Goal: Information Seeking & Learning: Find specific fact

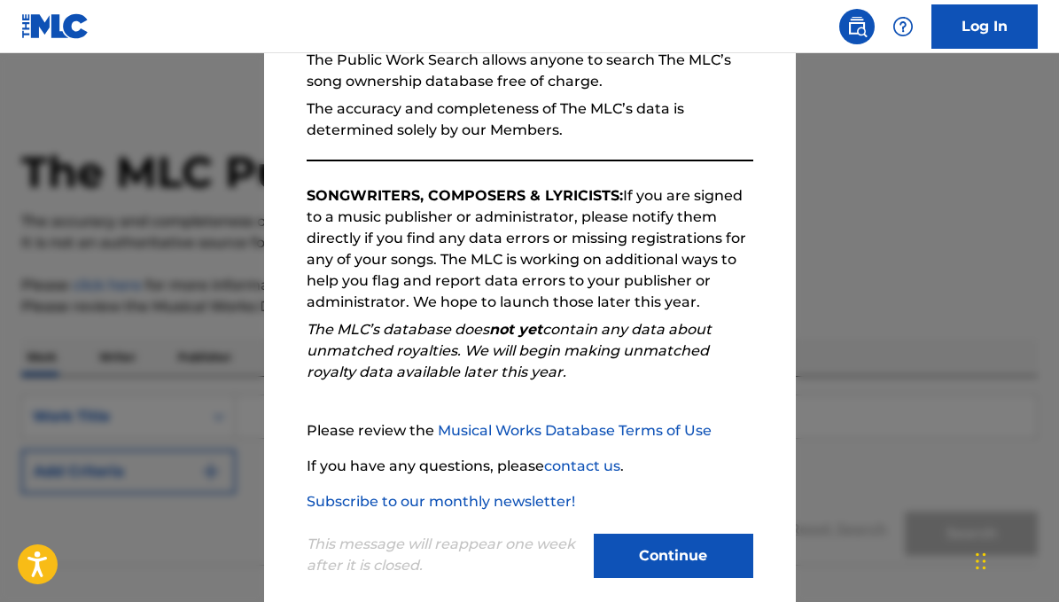
scroll to position [209, 0]
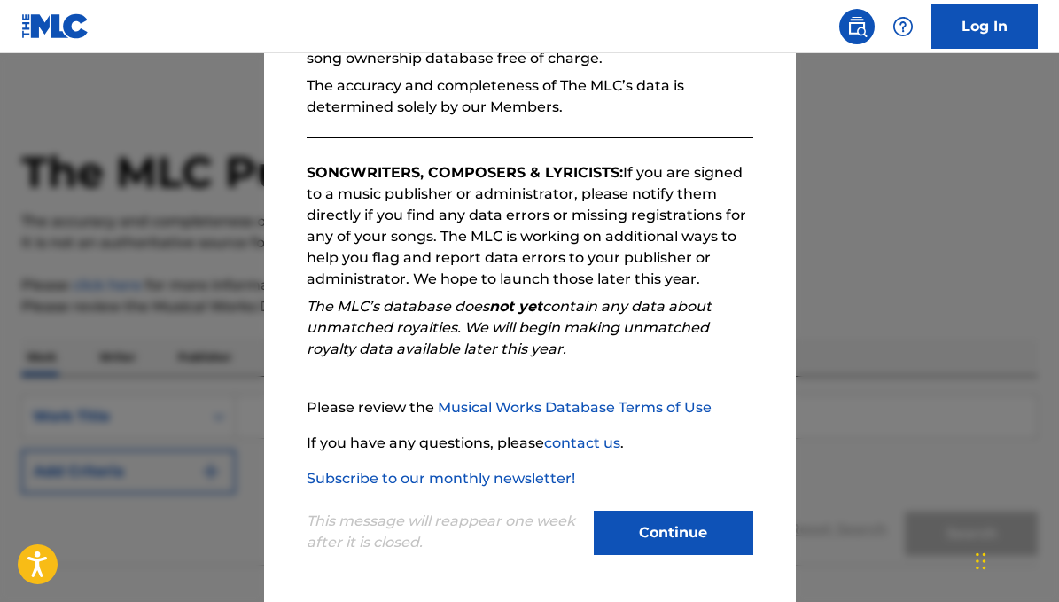
click at [688, 548] on button "Continue" at bounding box center [674, 533] width 160 height 44
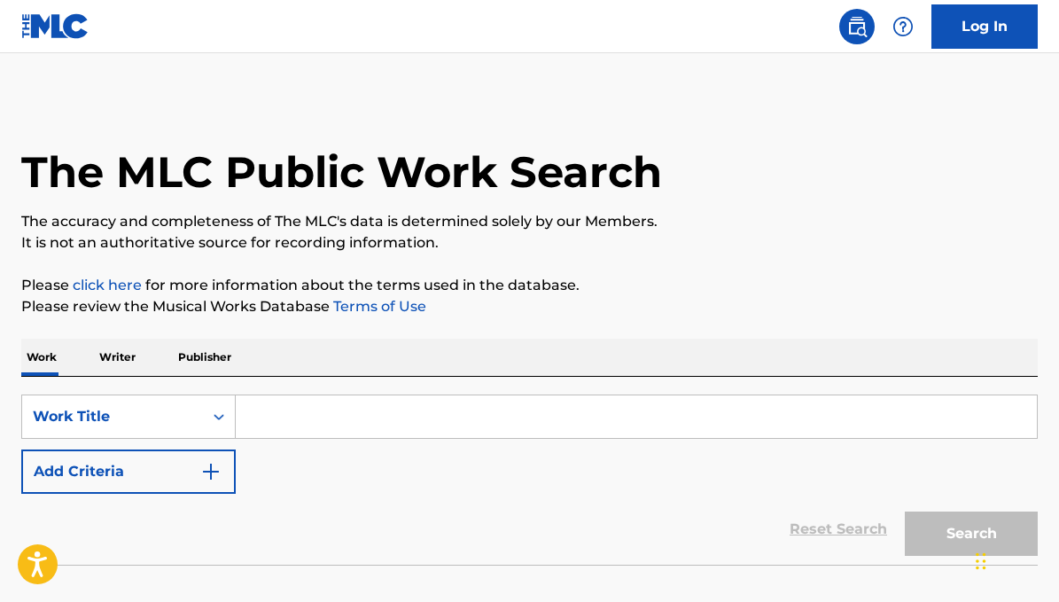
click at [288, 415] on input "Search Form" at bounding box center [636, 416] width 801 height 43
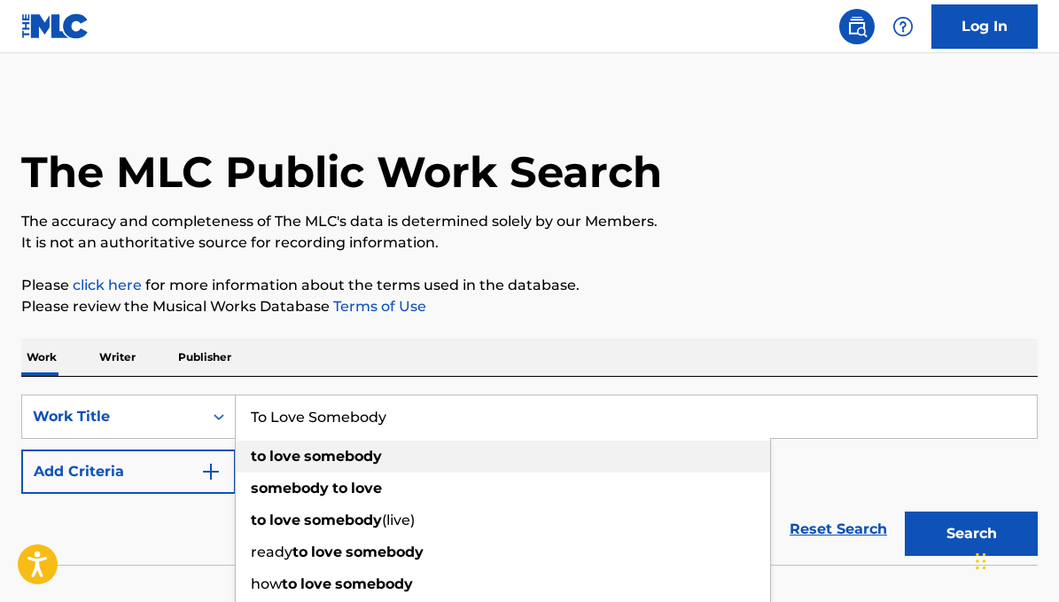
type input "To Love Somebody"
click at [270, 452] on strong "love" at bounding box center [285, 456] width 31 height 17
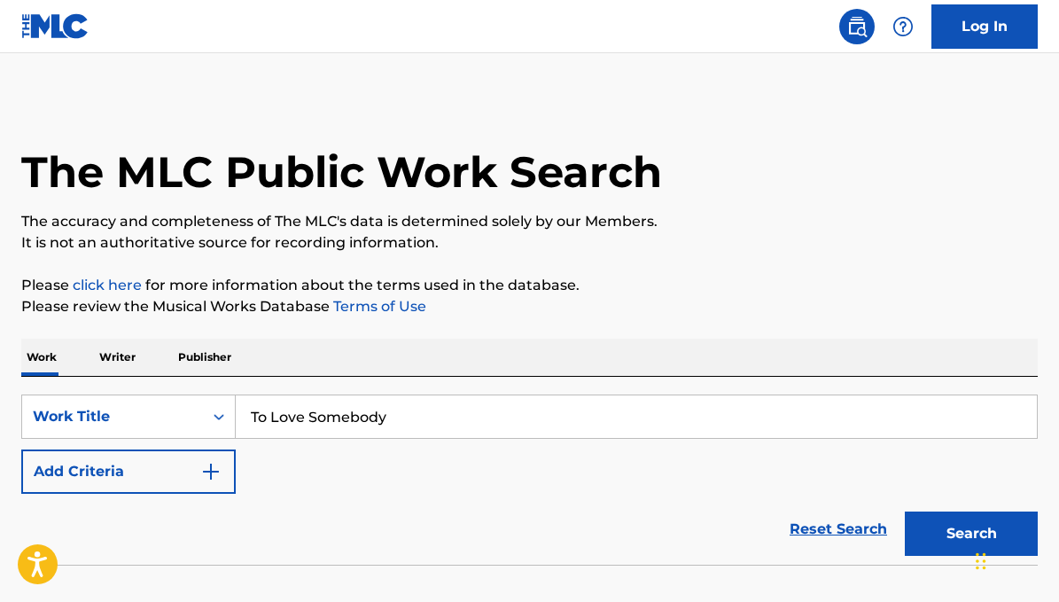
click at [960, 533] on button "Search" at bounding box center [971, 534] width 133 height 44
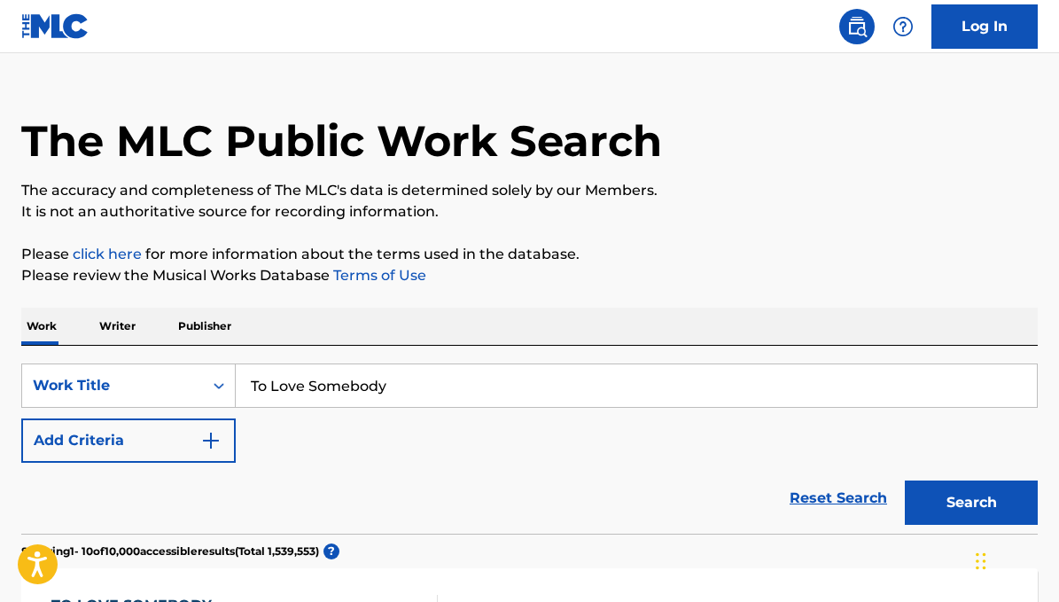
scroll to position [15, 0]
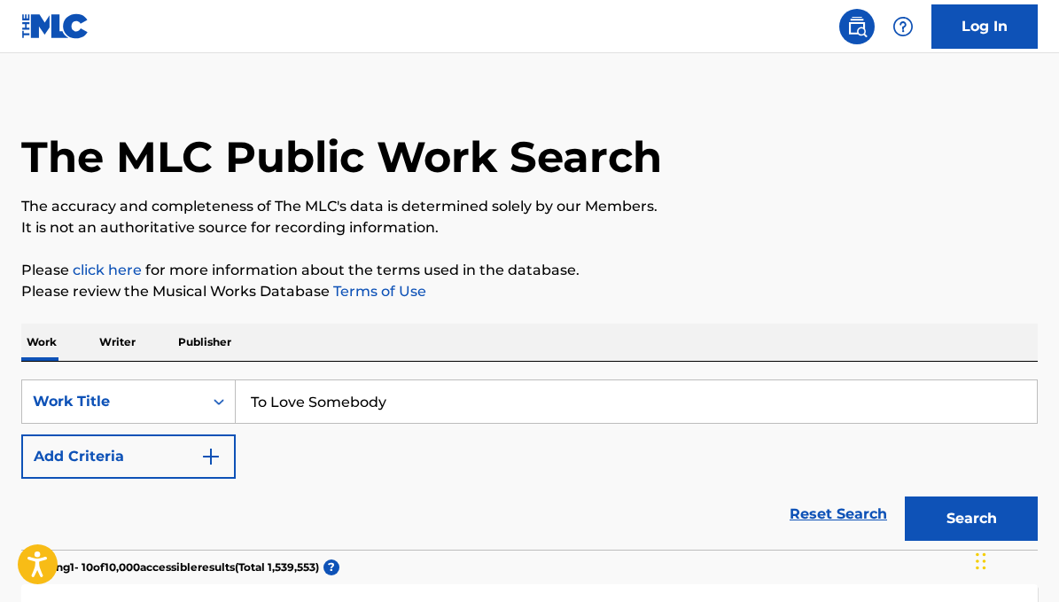
click at [222, 453] on button "Add Criteria" at bounding box center [128, 456] width 215 height 44
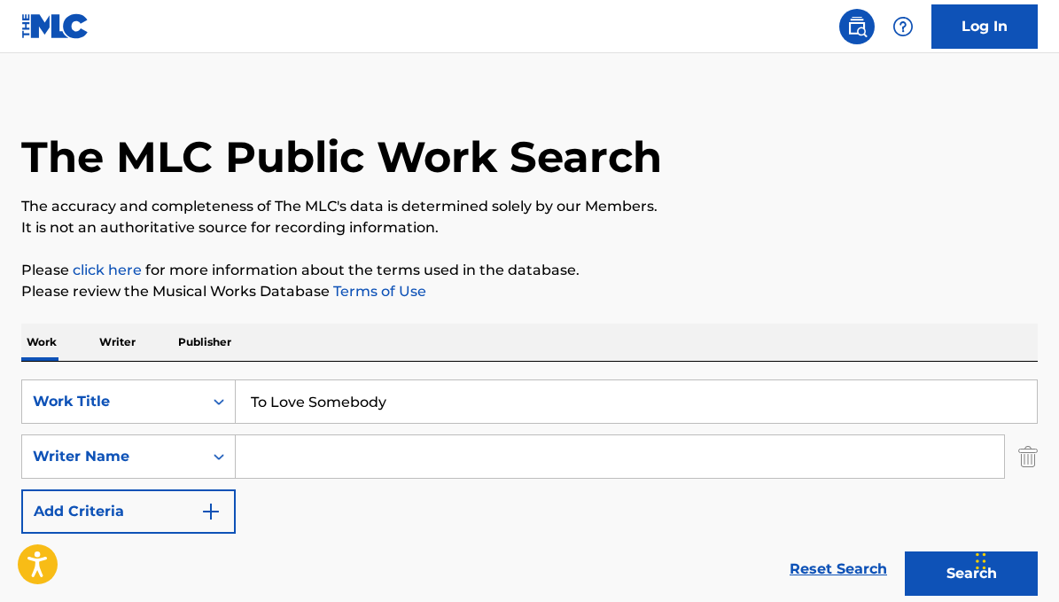
click at [284, 455] on input "Search Form" at bounding box center [620, 456] width 769 height 43
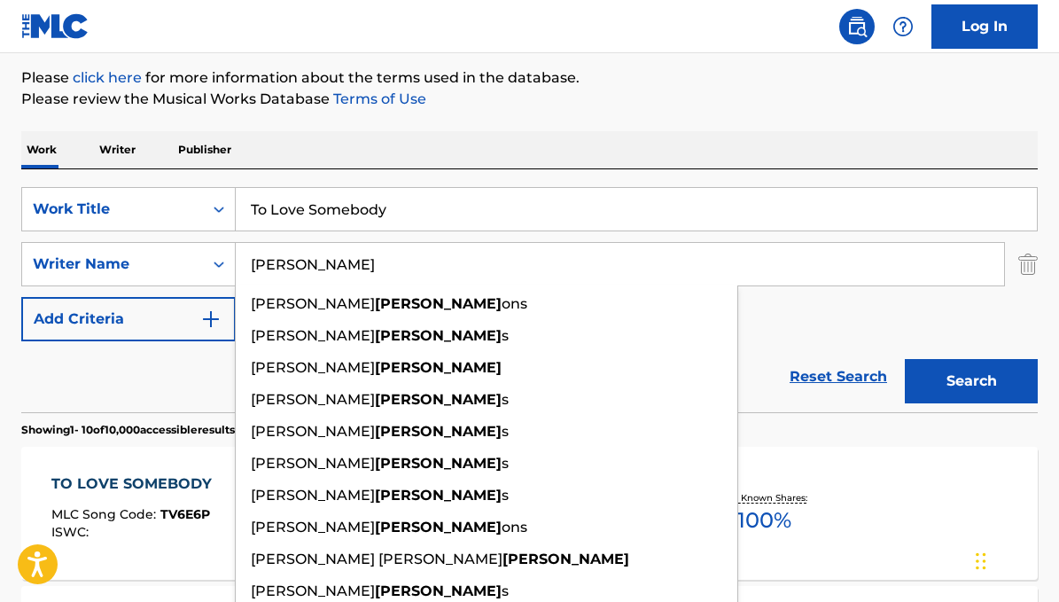
scroll to position [227, 0]
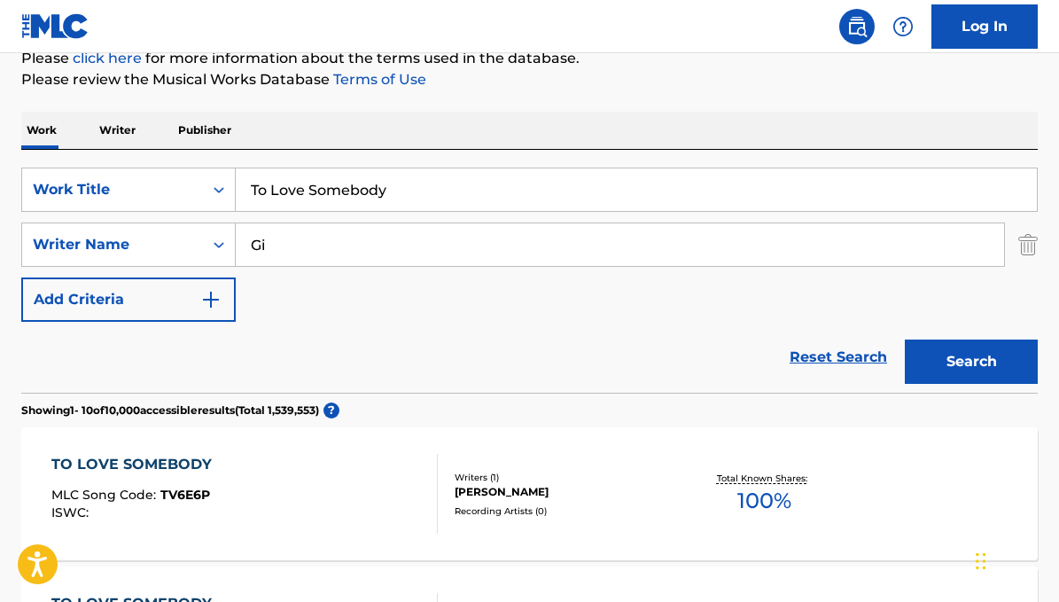
type input "G"
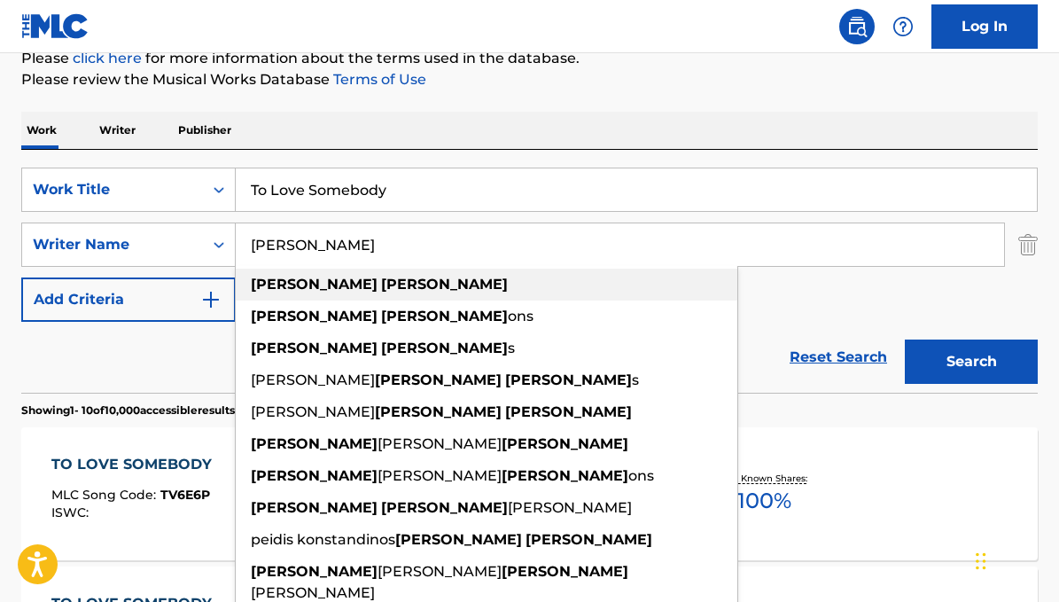
type input "[PERSON_NAME]"
click at [330, 284] on div "[PERSON_NAME]" at bounding box center [487, 285] width 502 height 32
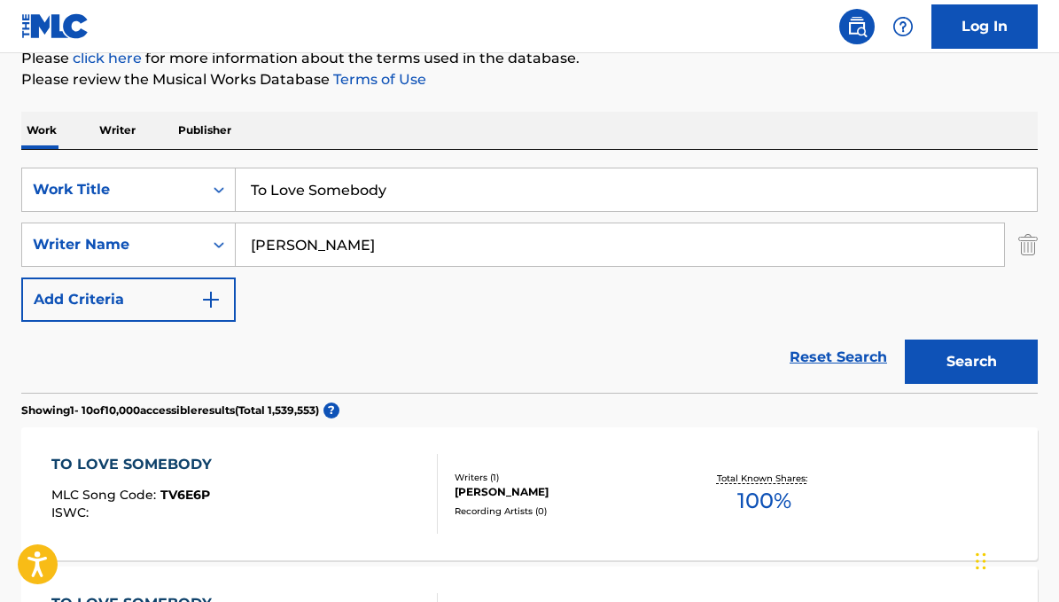
click at [926, 361] on button "Search" at bounding box center [971, 362] width 133 height 44
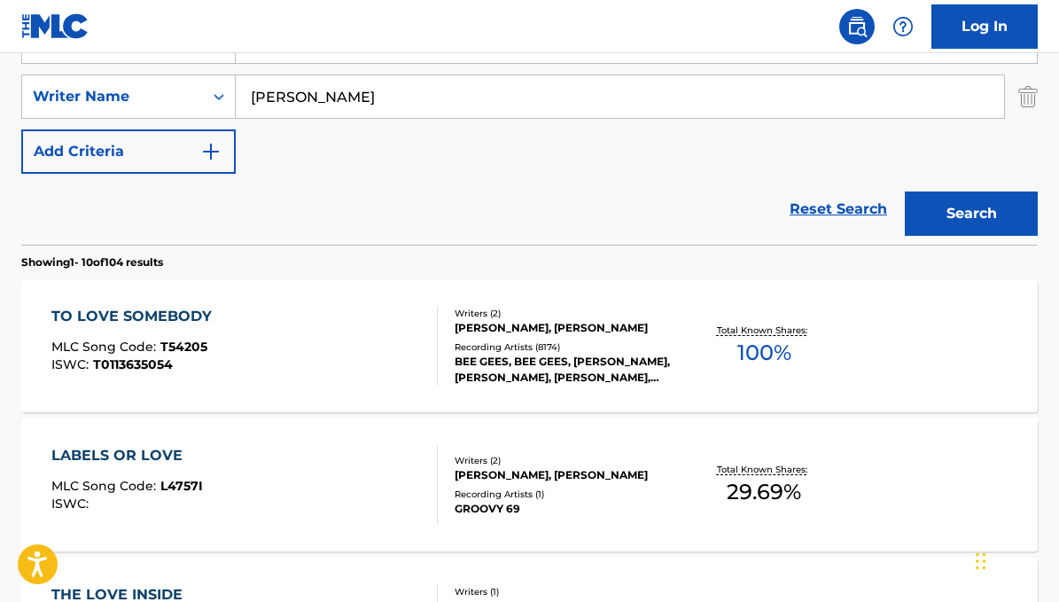
scroll to position [392, 0]
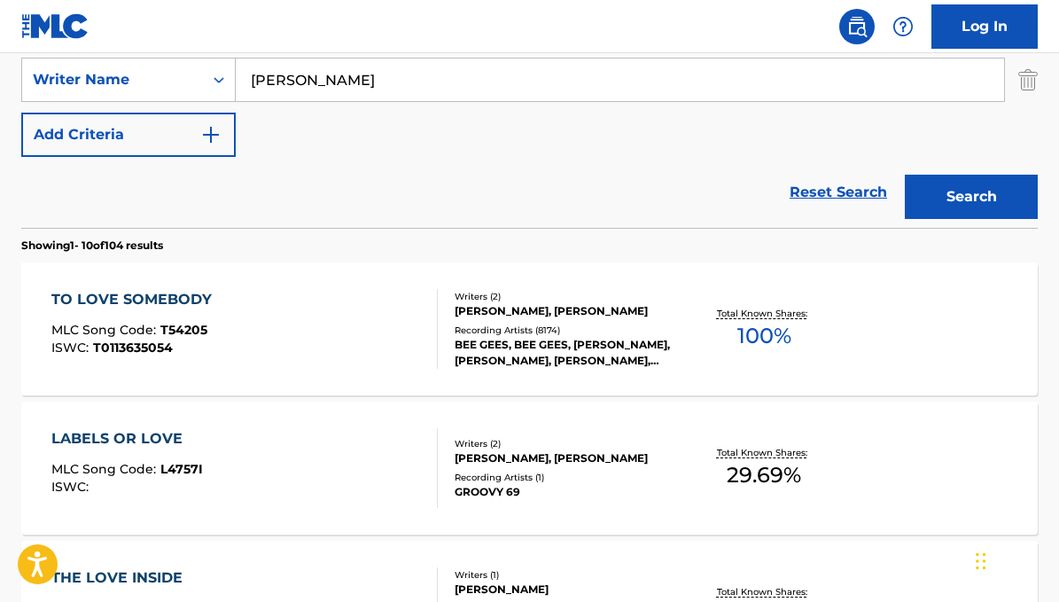
click at [344, 348] on div "TO LOVE SOMEBODY MLC Song Code : T54205 ISWC : T0113635054" at bounding box center [244, 329] width 387 height 80
